Goal: Information Seeking & Learning: Understand process/instructions

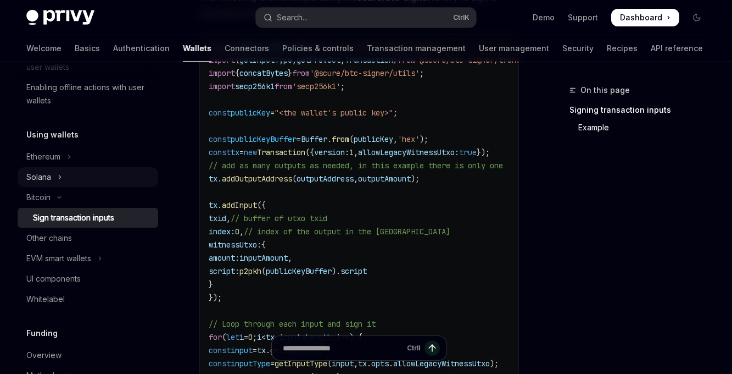
scroll to position [221, 0]
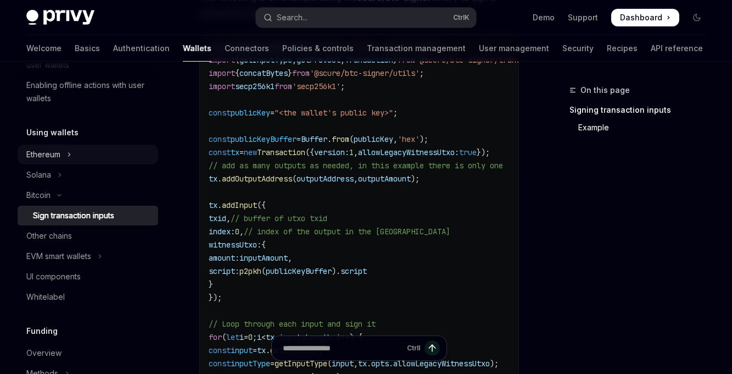
click at [54, 153] on div "Ethereum" at bounding box center [43, 154] width 34 height 13
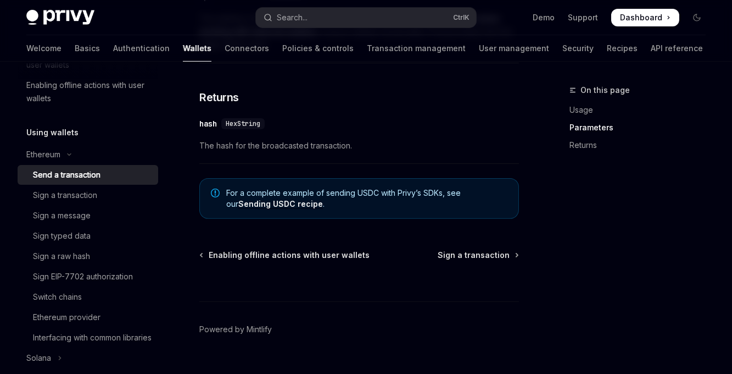
scroll to position [813, 0]
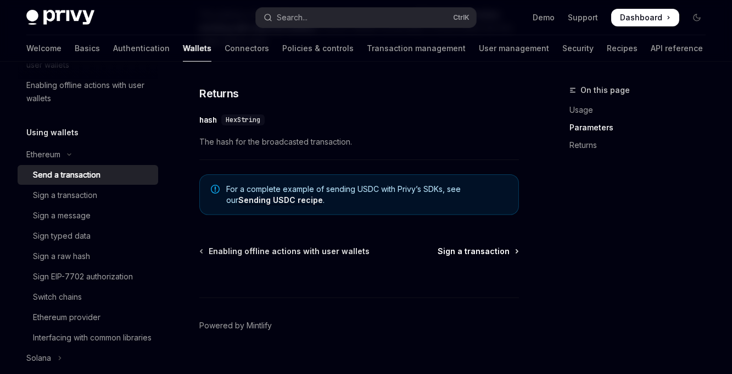
click at [467, 256] on span "Sign a transaction" at bounding box center [474, 251] width 72 height 11
type textarea "*"
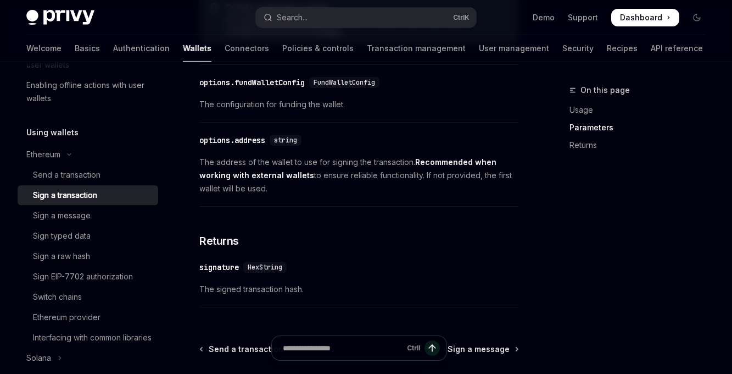
scroll to position [681, 0]
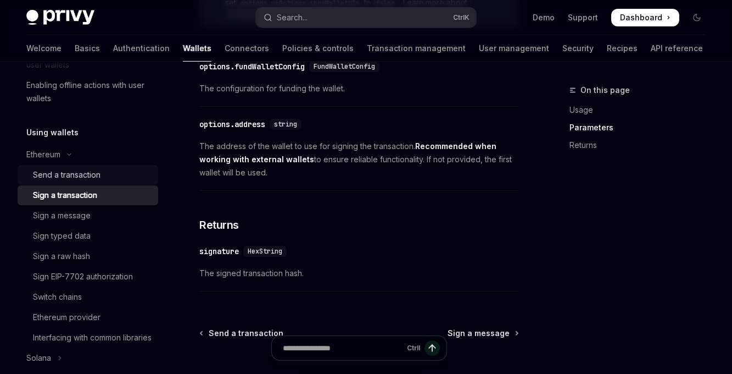
click at [64, 170] on div "Send a transaction" at bounding box center [67, 174] width 68 height 13
click at [82, 175] on div "Send a transaction" at bounding box center [67, 174] width 68 height 13
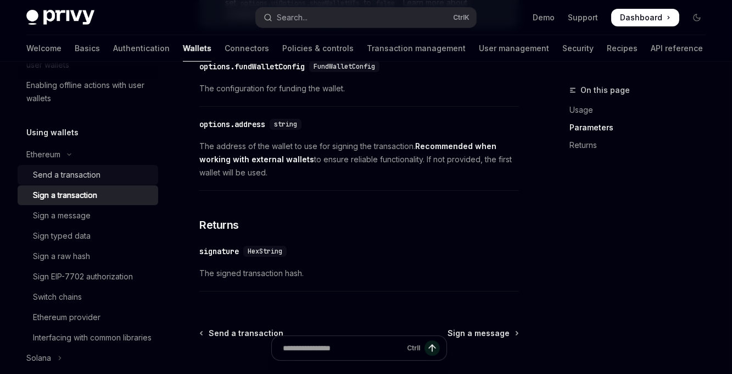
click at [82, 175] on div "Send a transaction" at bounding box center [67, 174] width 68 height 13
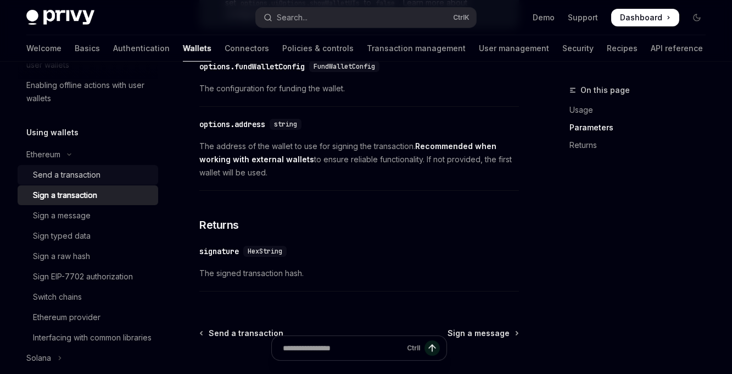
click at [82, 175] on div "Send a transaction" at bounding box center [67, 174] width 68 height 13
click at [52, 166] on link "Send a transaction" at bounding box center [88, 175] width 141 height 20
click at [316, 18] on button "Search... Ctrl K" at bounding box center [366, 18] width 221 height 20
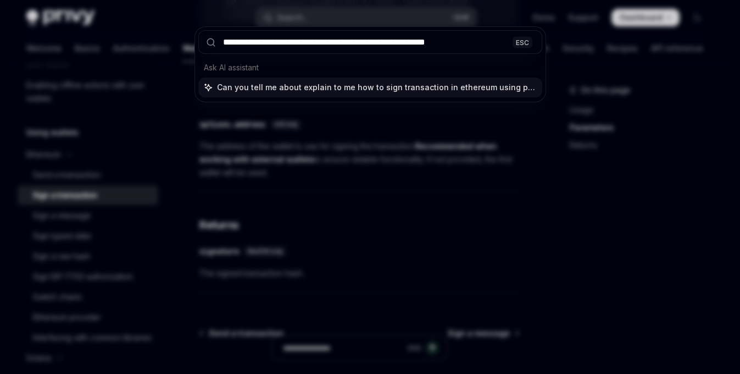
type input "**********"
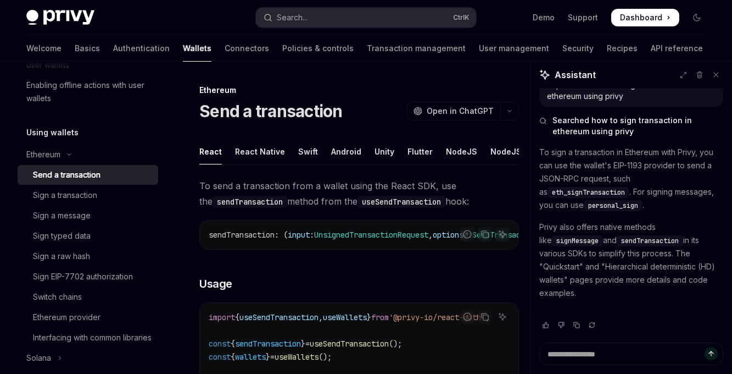
scroll to position [23, 0]
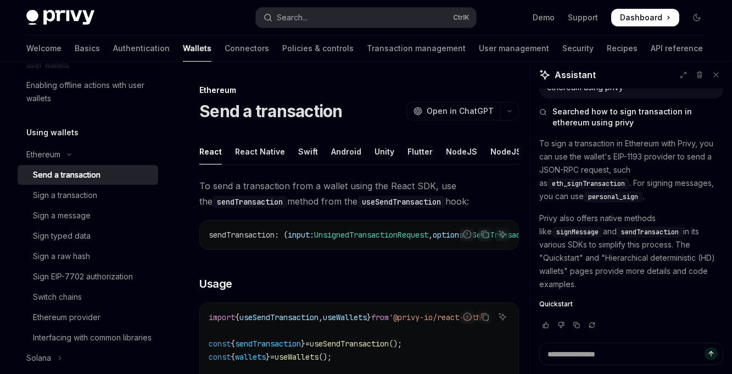
type textarea "*"
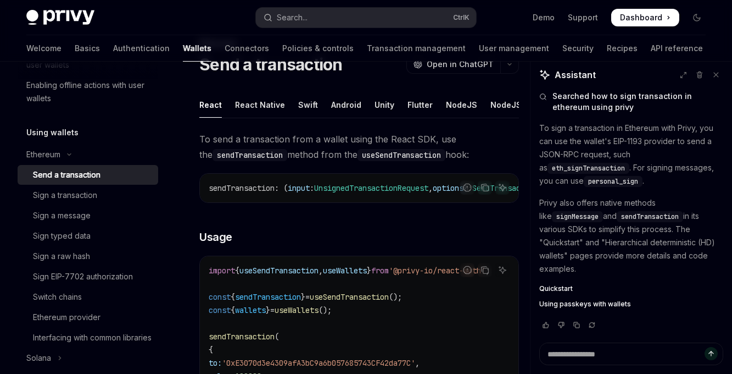
scroll to position [0, 0]
